Goal: Task Accomplishment & Management: Manage account settings

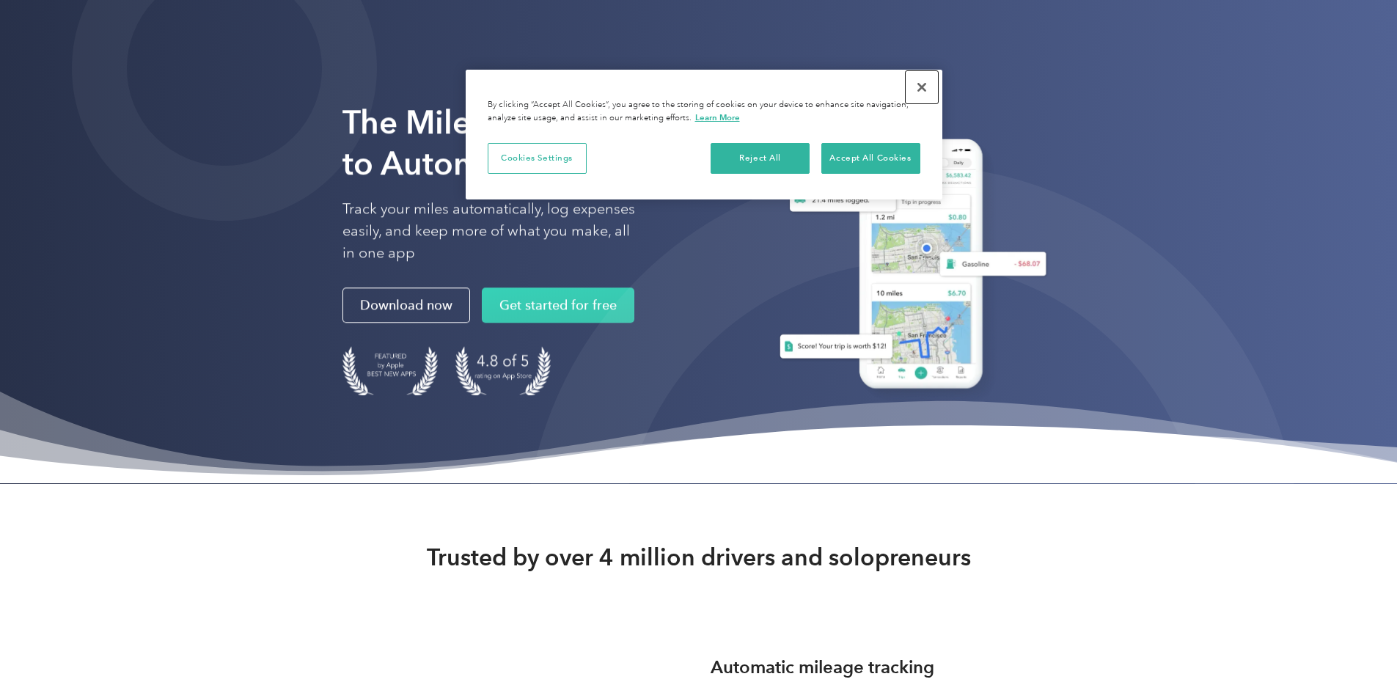
click at [917, 87] on button "Close" at bounding box center [921, 87] width 32 height 32
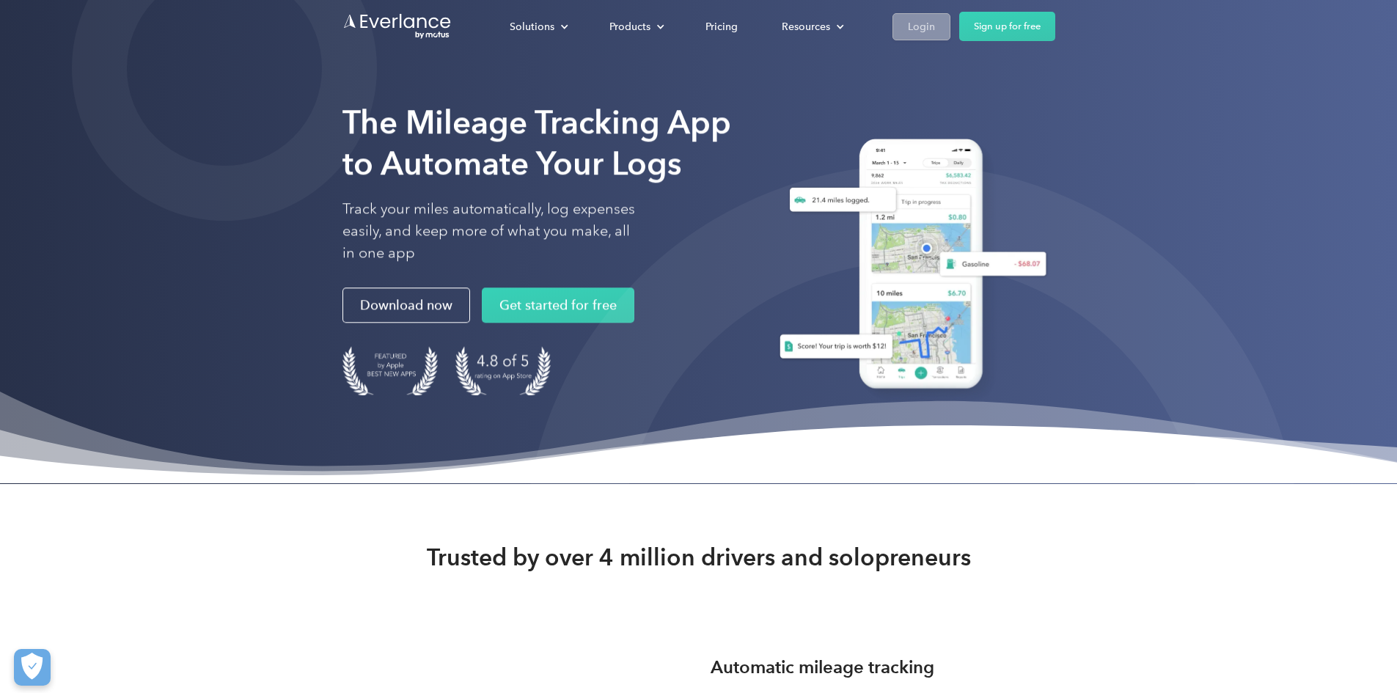
click at [935, 31] on div "Login" at bounding box center [921, 27] width 27 height 18
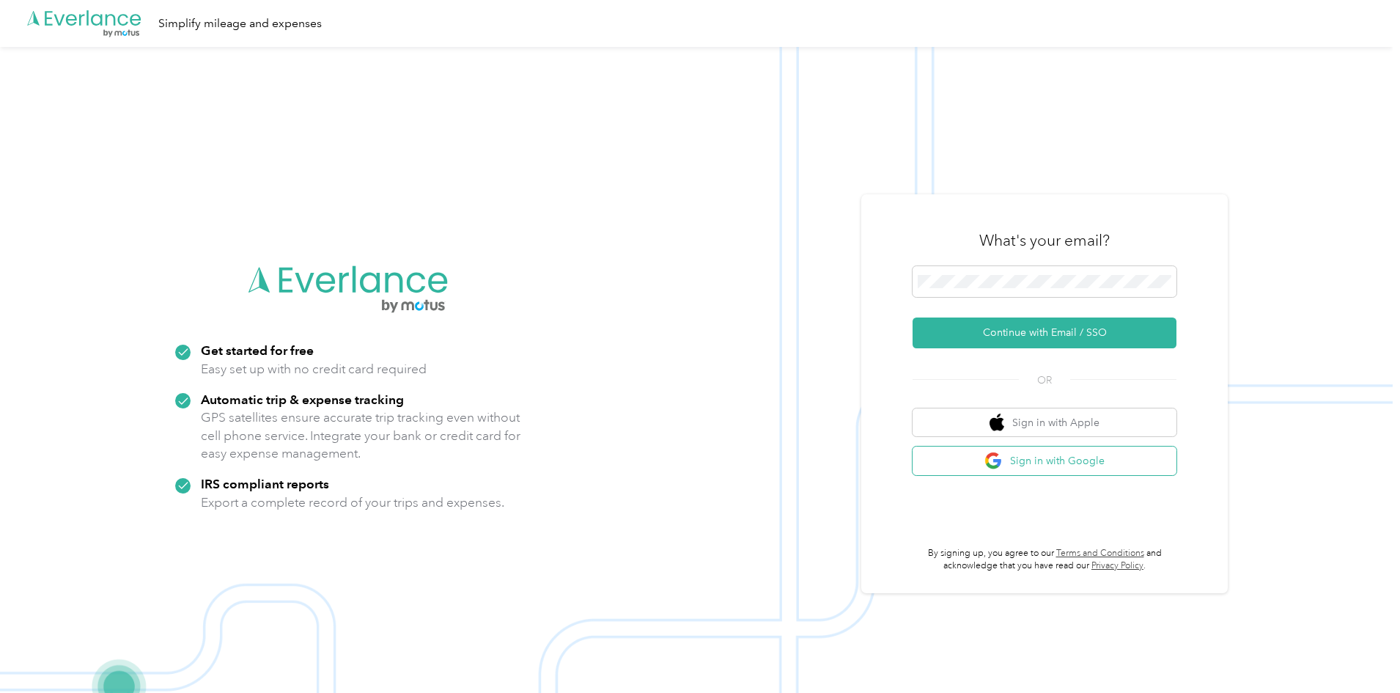
click at [1036, 469] on button "Sign in with Google" at bounding box center [1045, 461] width 264 height 29
click at [972, 263] on div "What's your email?" at bounding box center [1045, 240] width 264 height 51
